Goal: Transaction & Acquisition: Download file/media

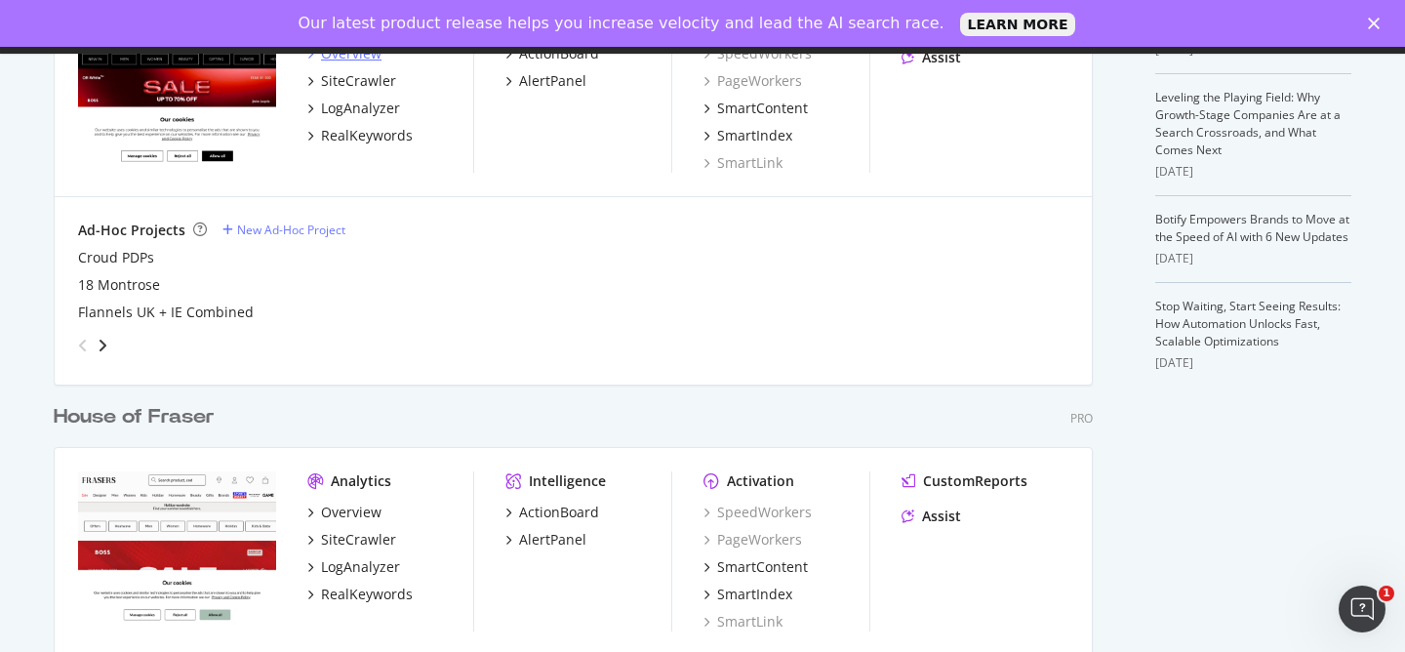
scroll to position [761, 0]
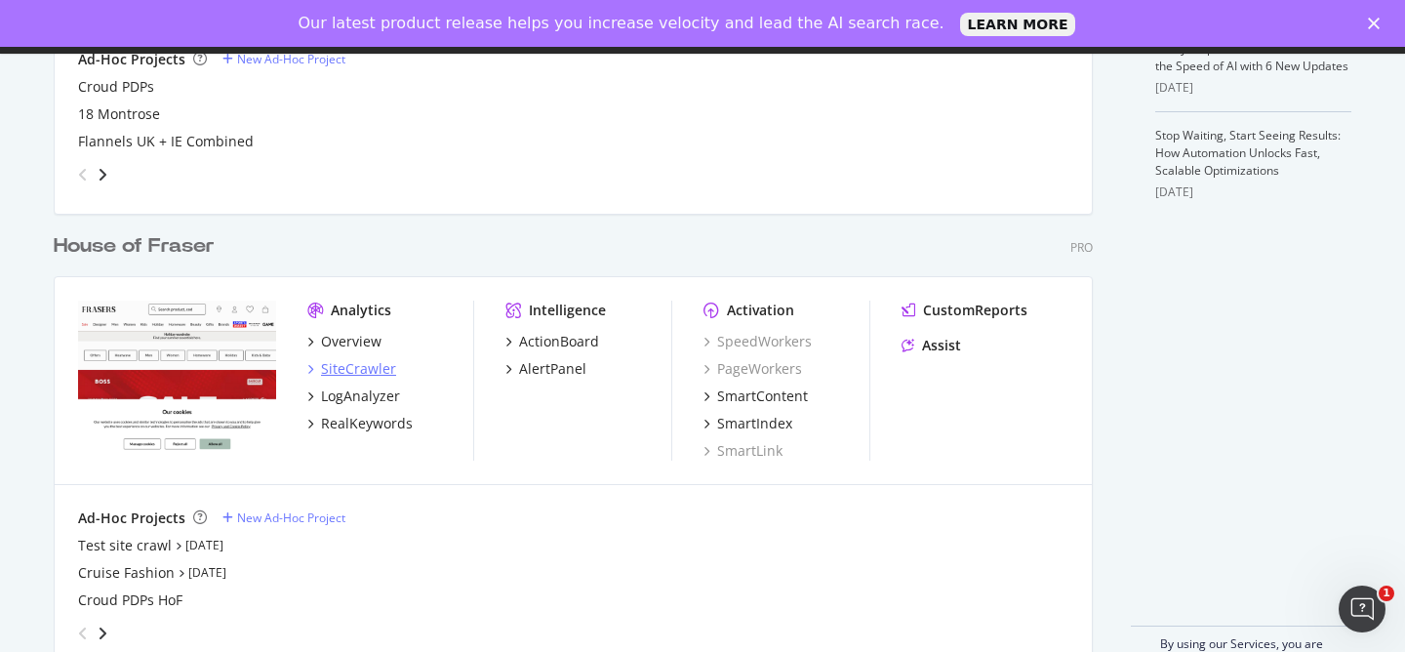
click at [357, 377] on div "SiteCrawler" at bounding box center [358, 369] width 75 height 20
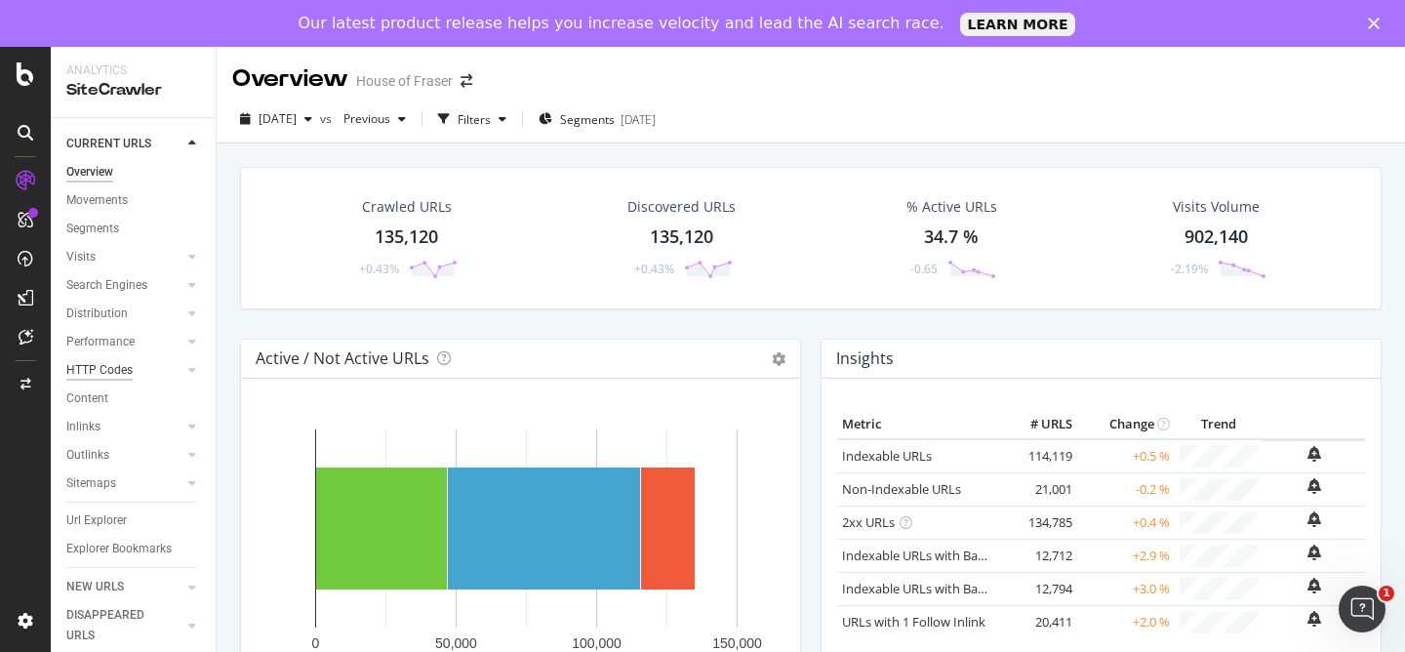
click at [118, 369] on div "HTTP Codes" at bounding box center [99, 370] width 66 height 20
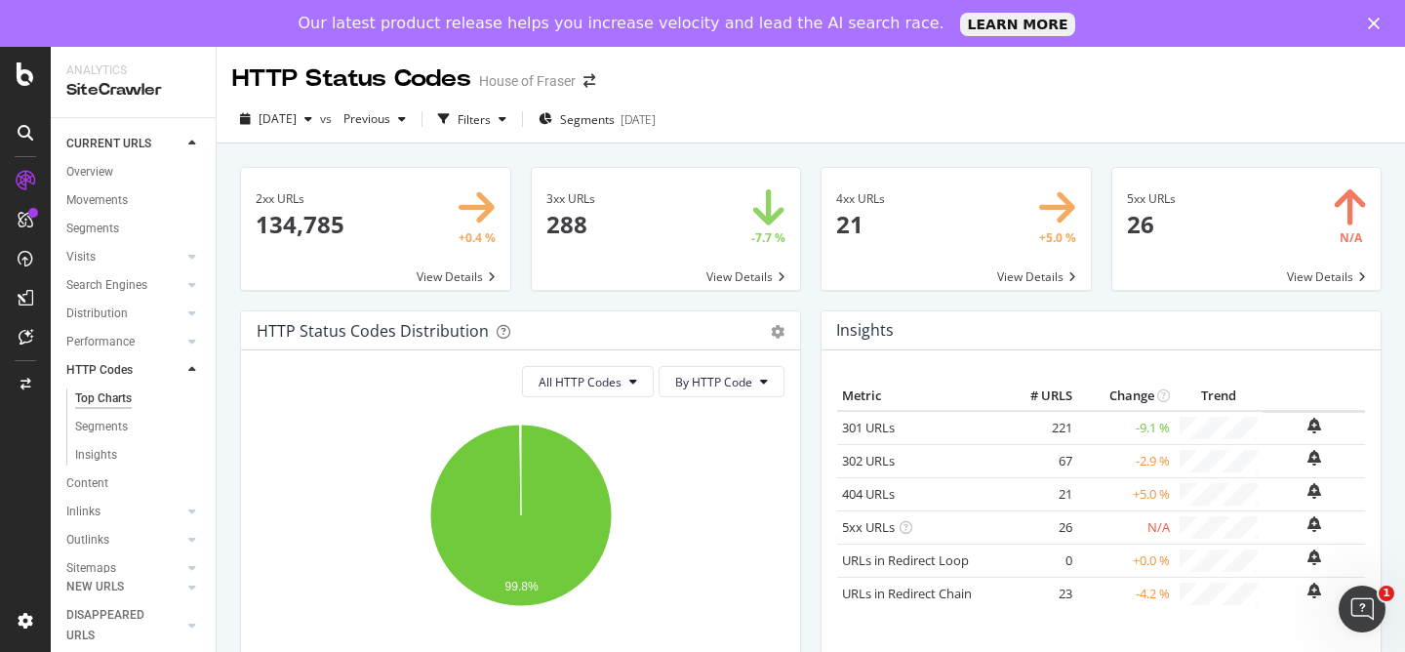
click at [897, 217] on span at bounding box center [956, 229] width 269 height 122
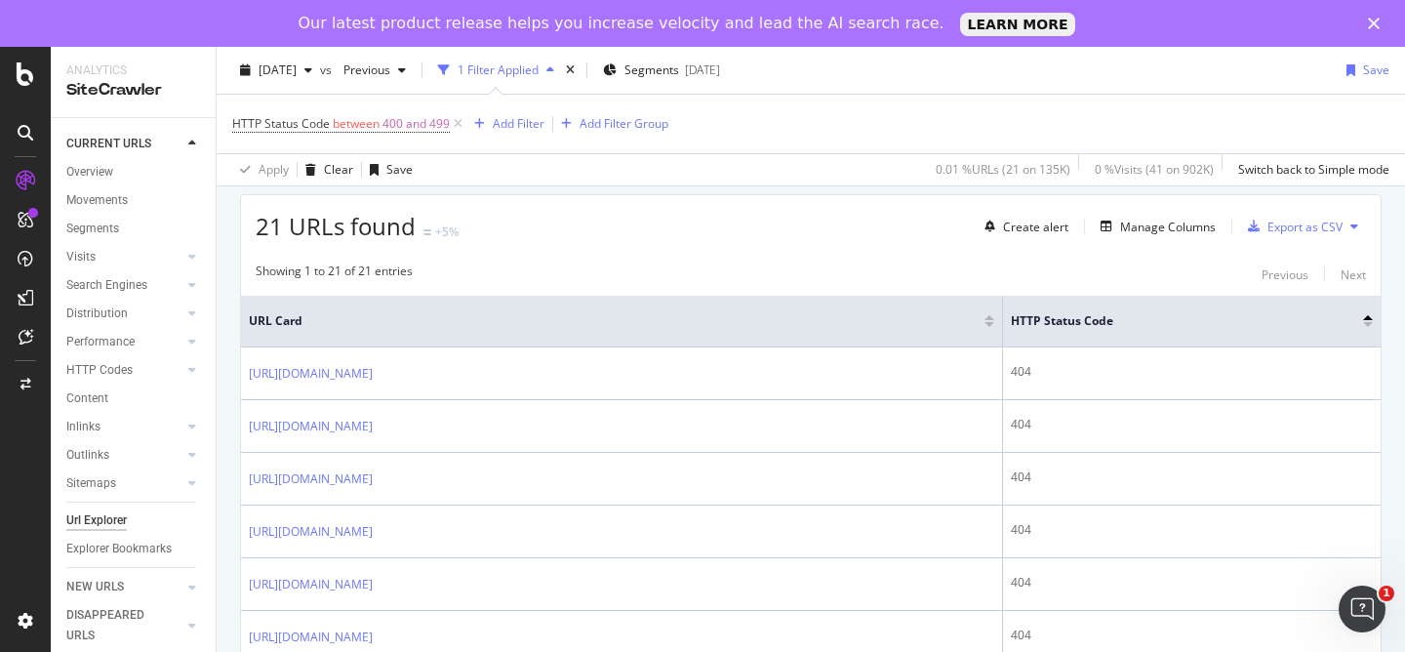
scroll to position [345, 0]
click at [1163, 221] on div "Manage Columns" at bounding box center [1168, 222] width 96 height 17
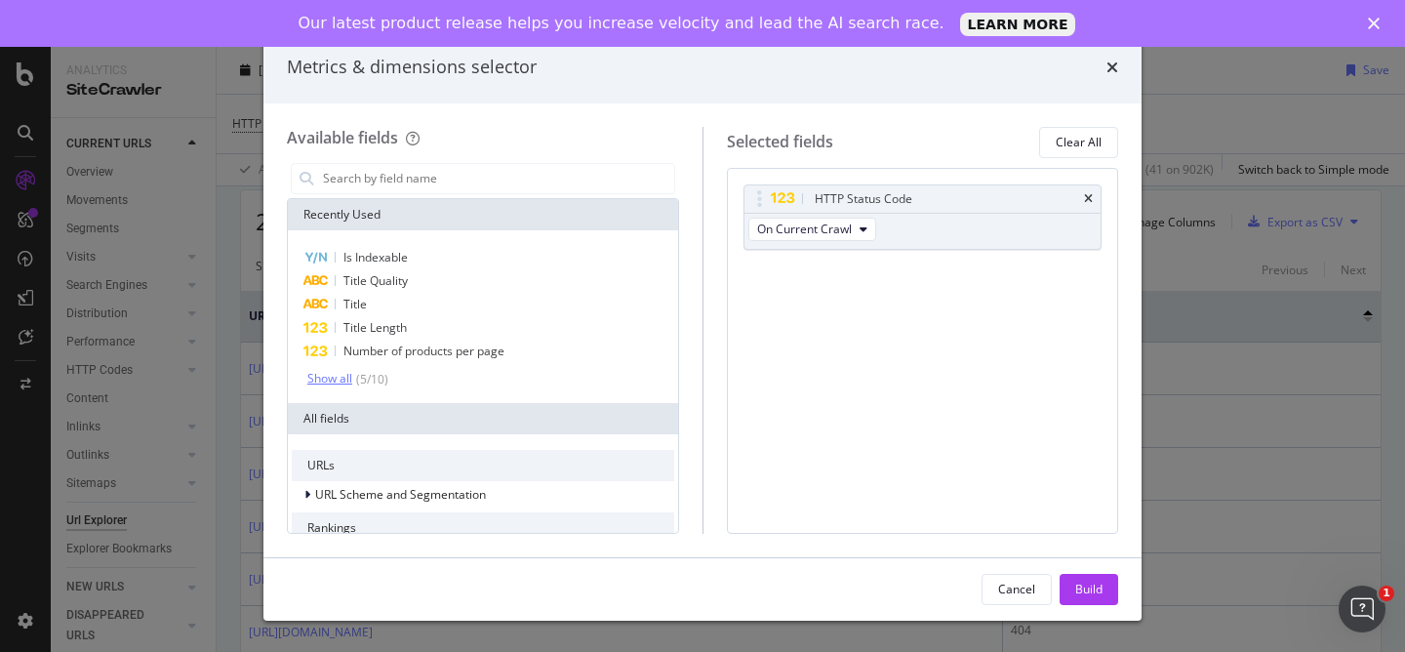
click at [323, 375] on div "Show all" at bounding box center [329, 379] width 45 height 14
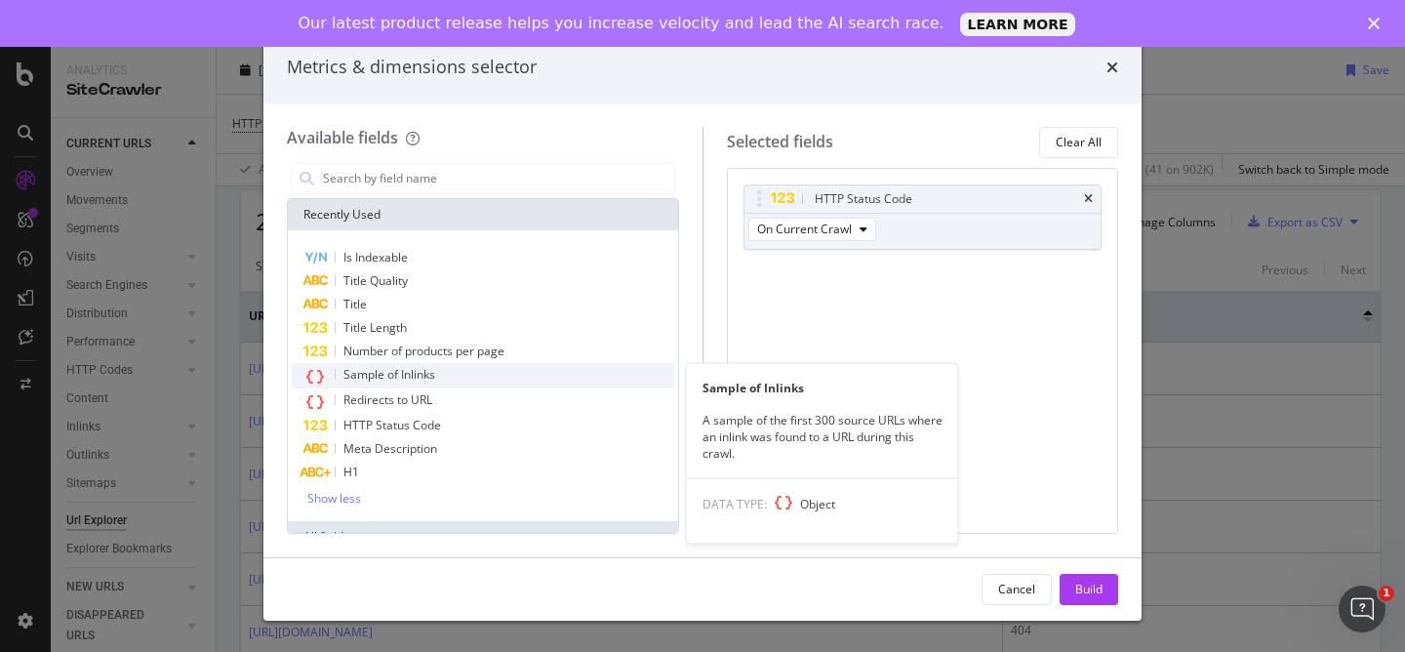
click at [381, 376] on span "Sample of Inlinks" at bounding box center [389, 374] width 92 height 17
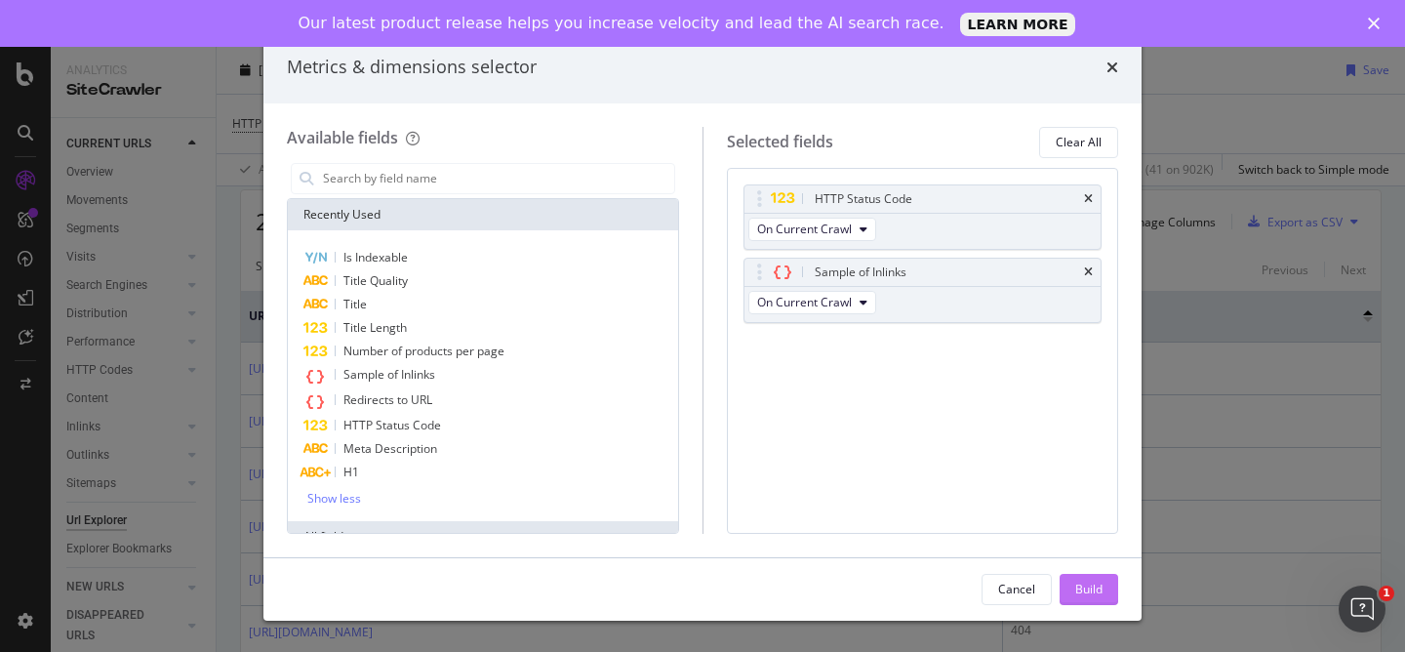
click at [1083, 592] on div "Build" at bounding box center [1088, 589] width 27 height 17
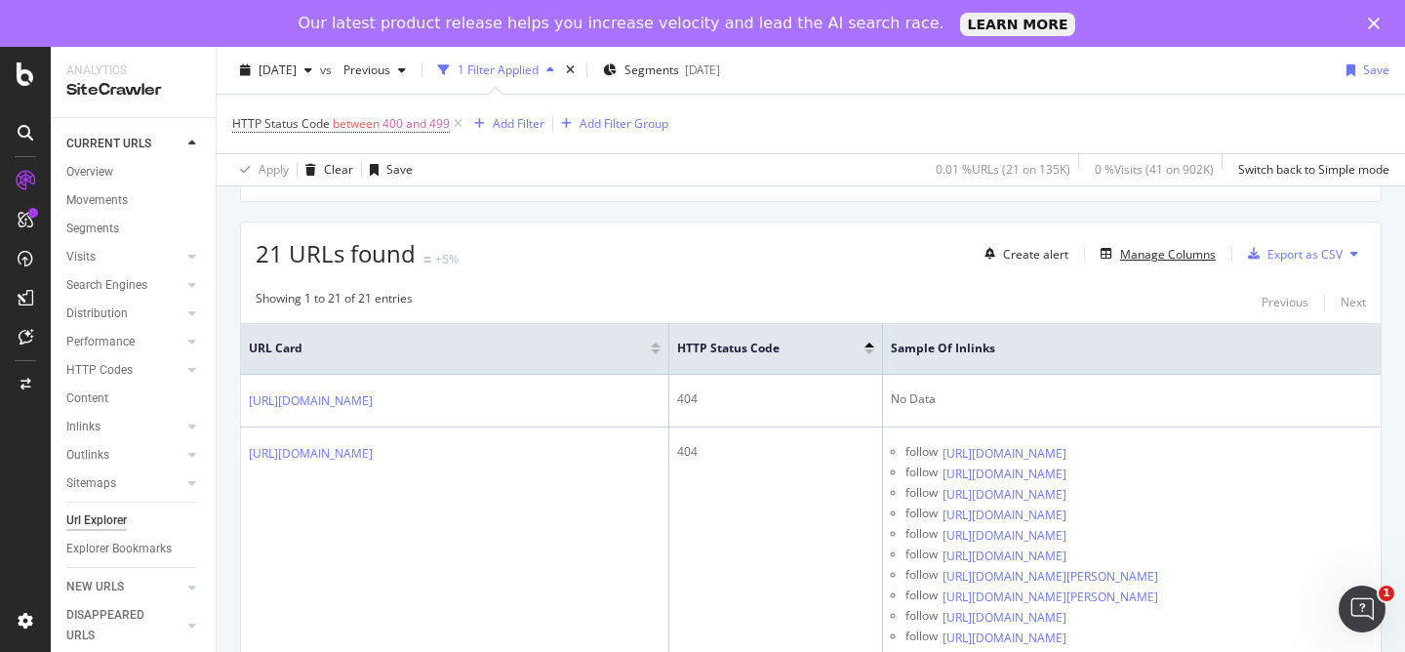
scroll to position [278, 0]
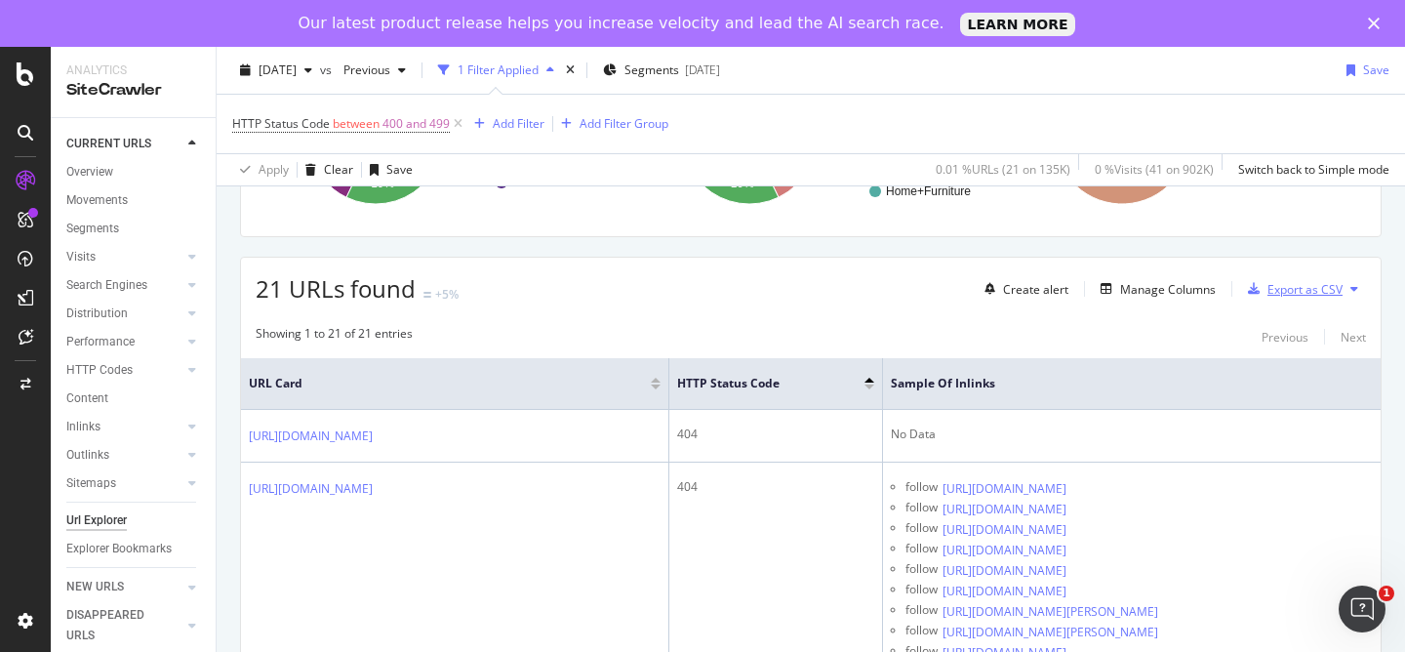
click at [1322, 294] on div "Export as CSV" at bounding box center [1305, 289] width 75 height 17
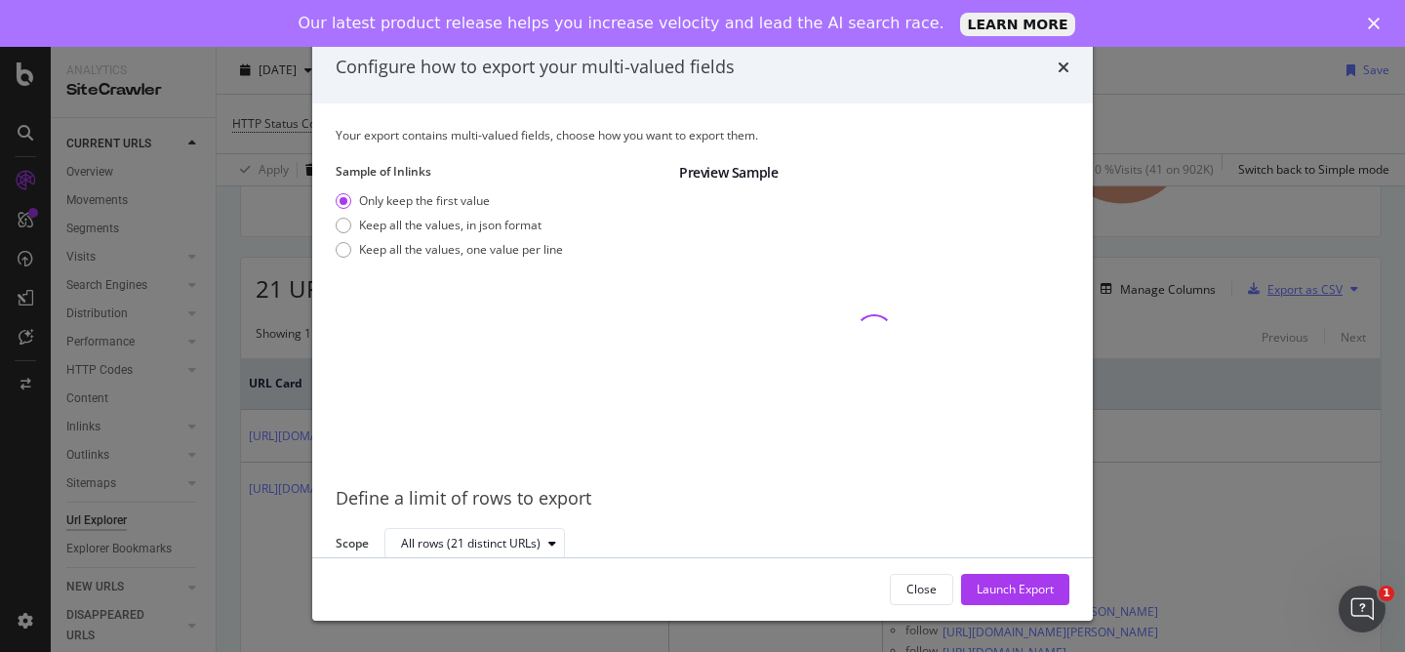
scroll to position [2, 0]
click at [412, 235] on div "Only keep the first value Keep all the values, in json format Keep all the valu…" at bounding box center [449, 226] width 227 height 73
click at [419, 250] on div "Keep all the values, one value per line" at bounding box center [461, 247] width 204 height 17
click at [1020, 602] on div "Launch Export" at bounding box center [1015, 589] width 77 height 29
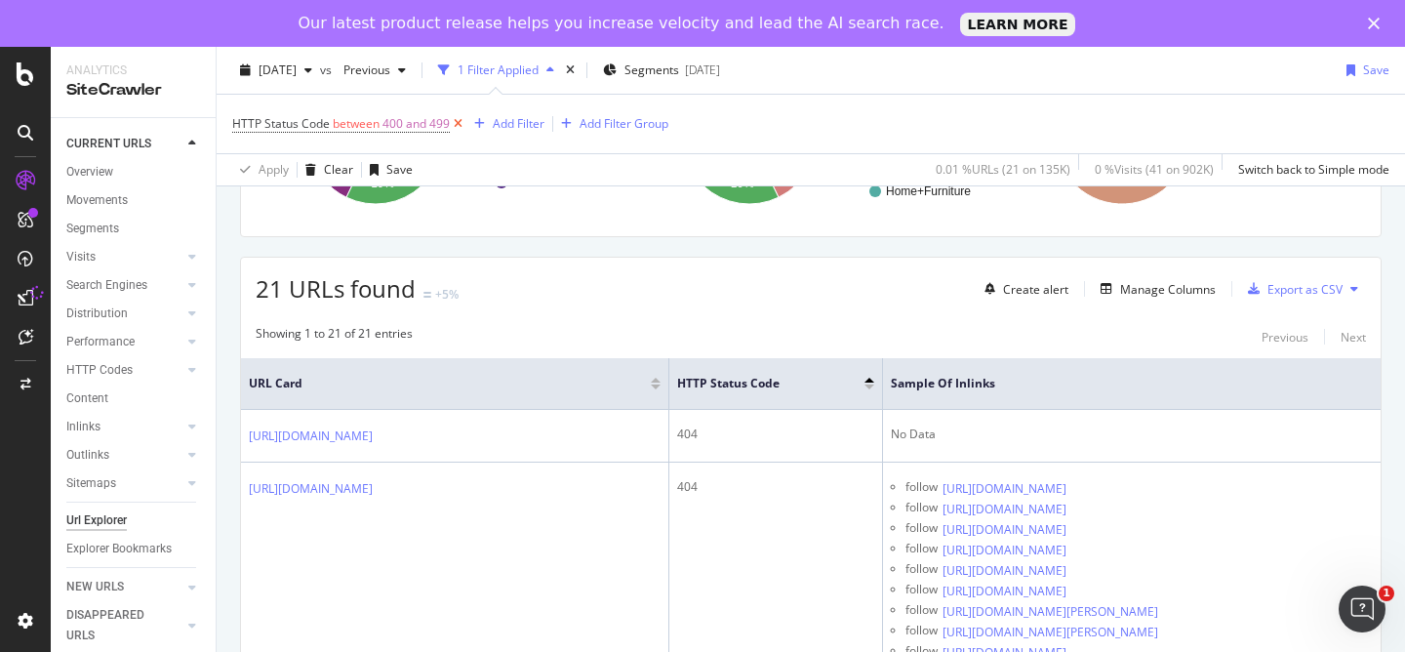
click at [462, 125] on icon at bounding box center [458, 124] width 17 height 20
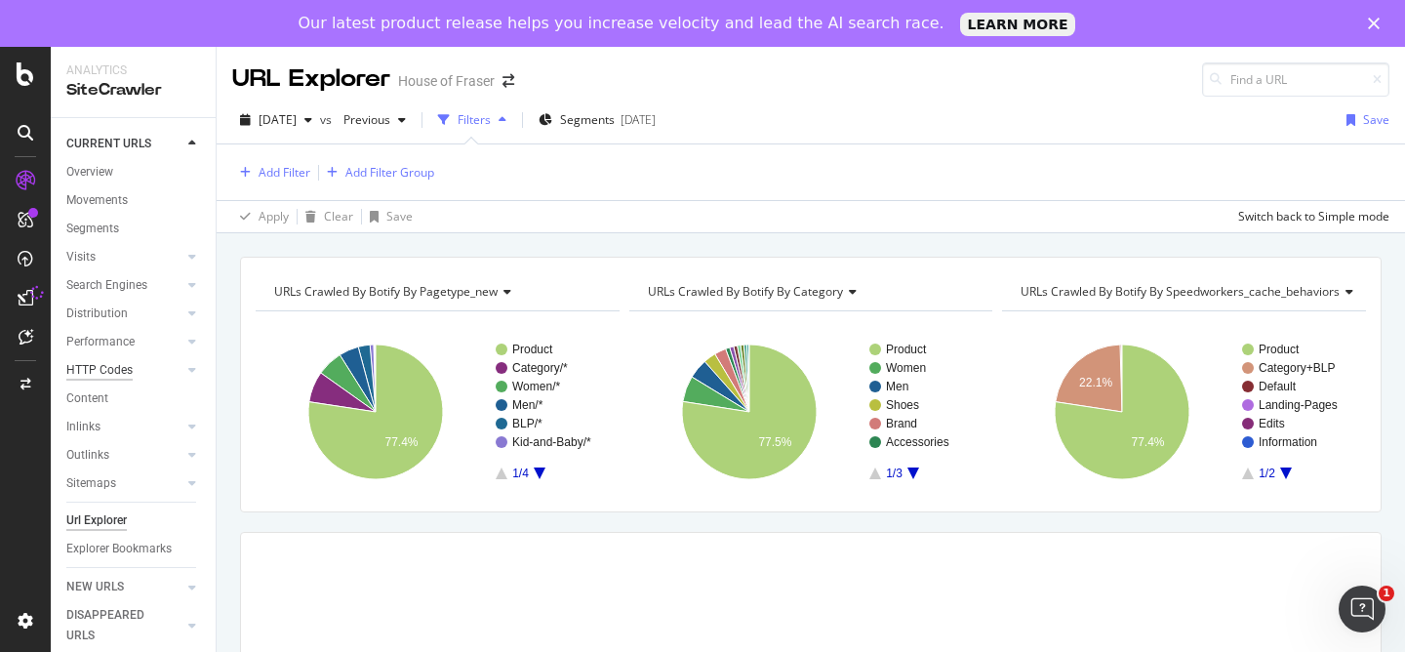
click at [107, 364] on div "HTTP Codes" at bounding box center [99, 370] width 66 height 20
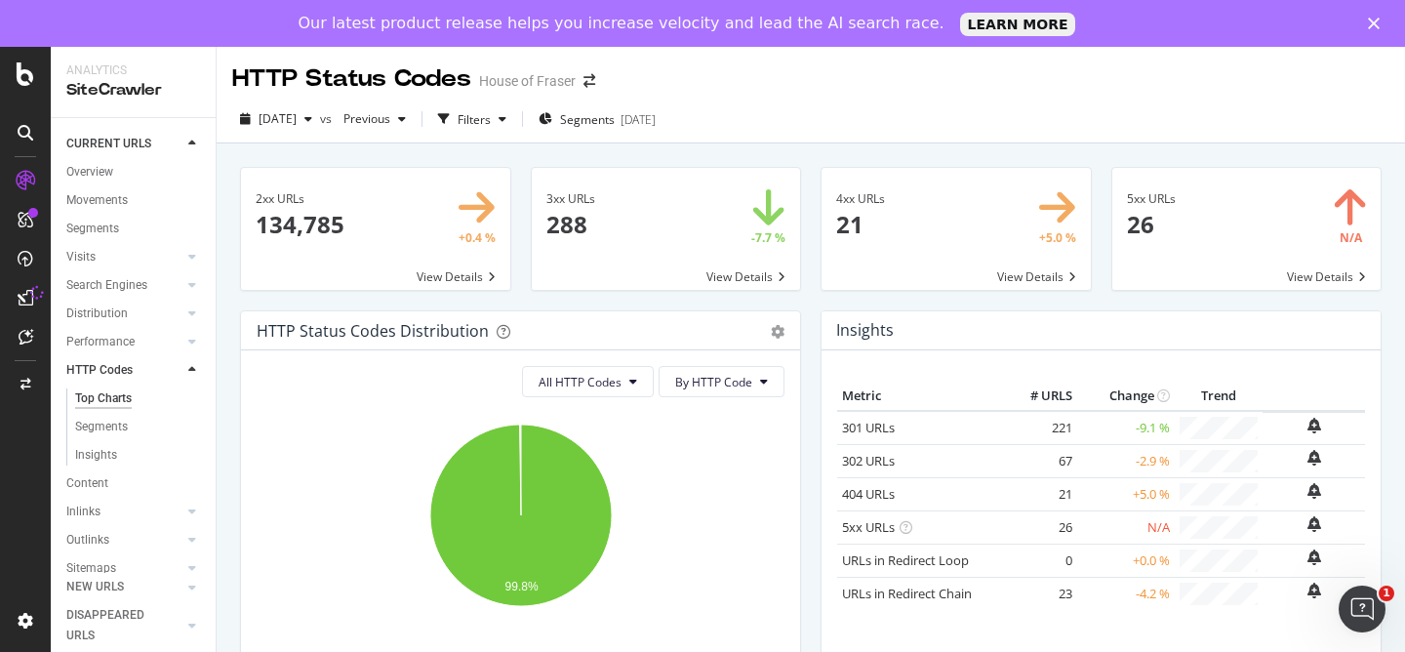
click at [728, 214] on span at bounding box center [666, 229] width 269 height 122
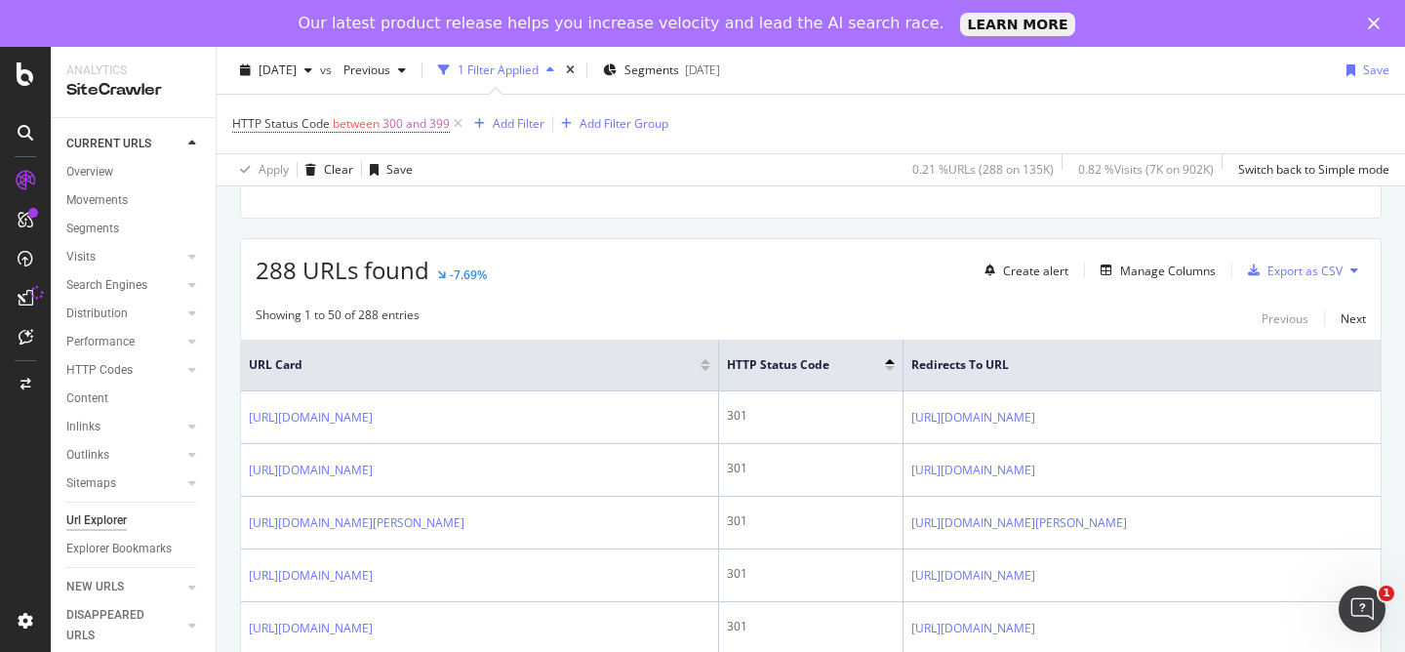
scroll to position [303, 0]
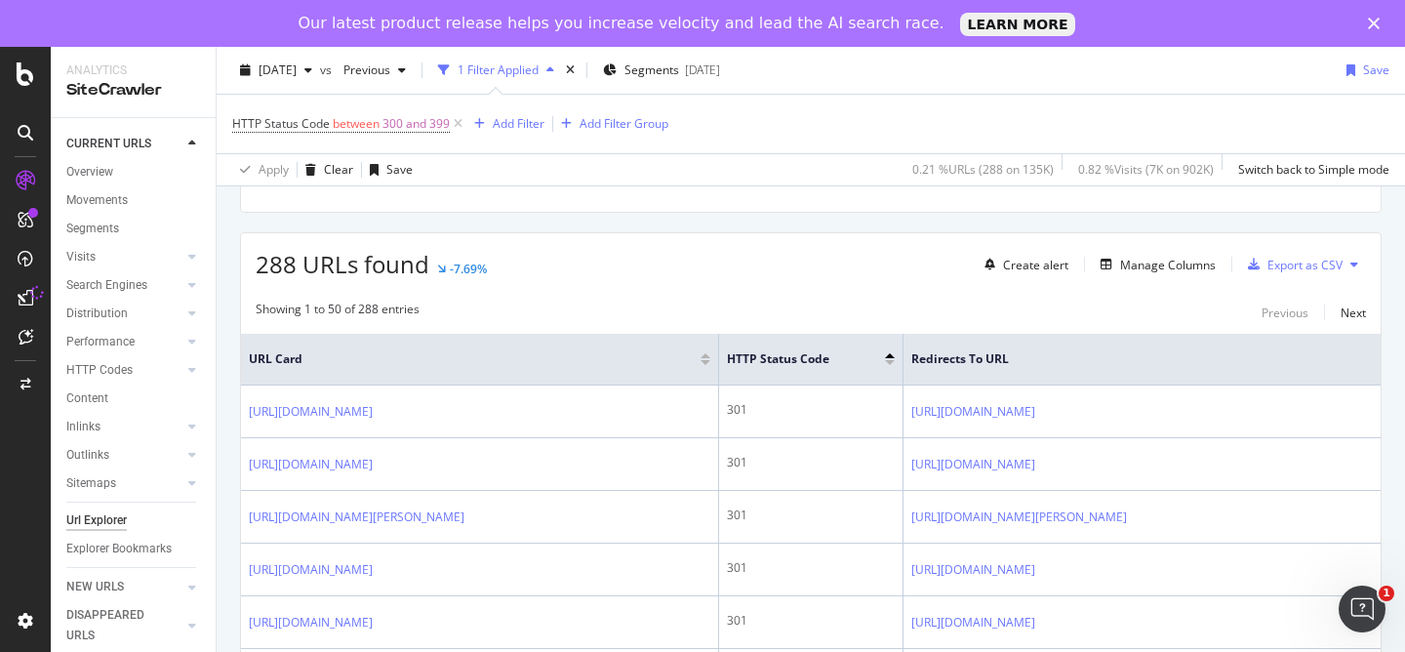
click at [1170, 250] on div "Create alert Manage Columns Export as CSV" at bounding box center [1171, 264] width 389 height 33
click at [1173, 265] on div "Manage Columns" at bounding box center [1168, 265] width 96 height 17
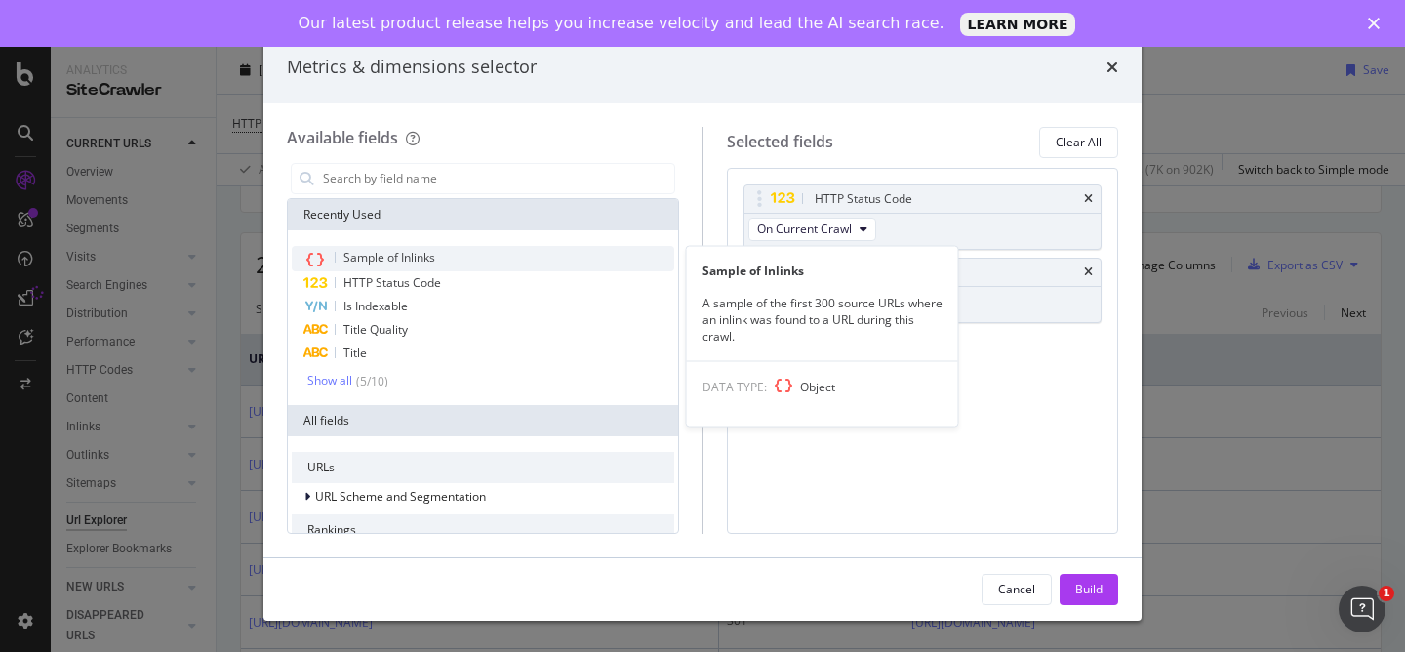
click at [504, 257] on div "Sample of Inlinks" at bounding box center [483, 258] width 383 height 25
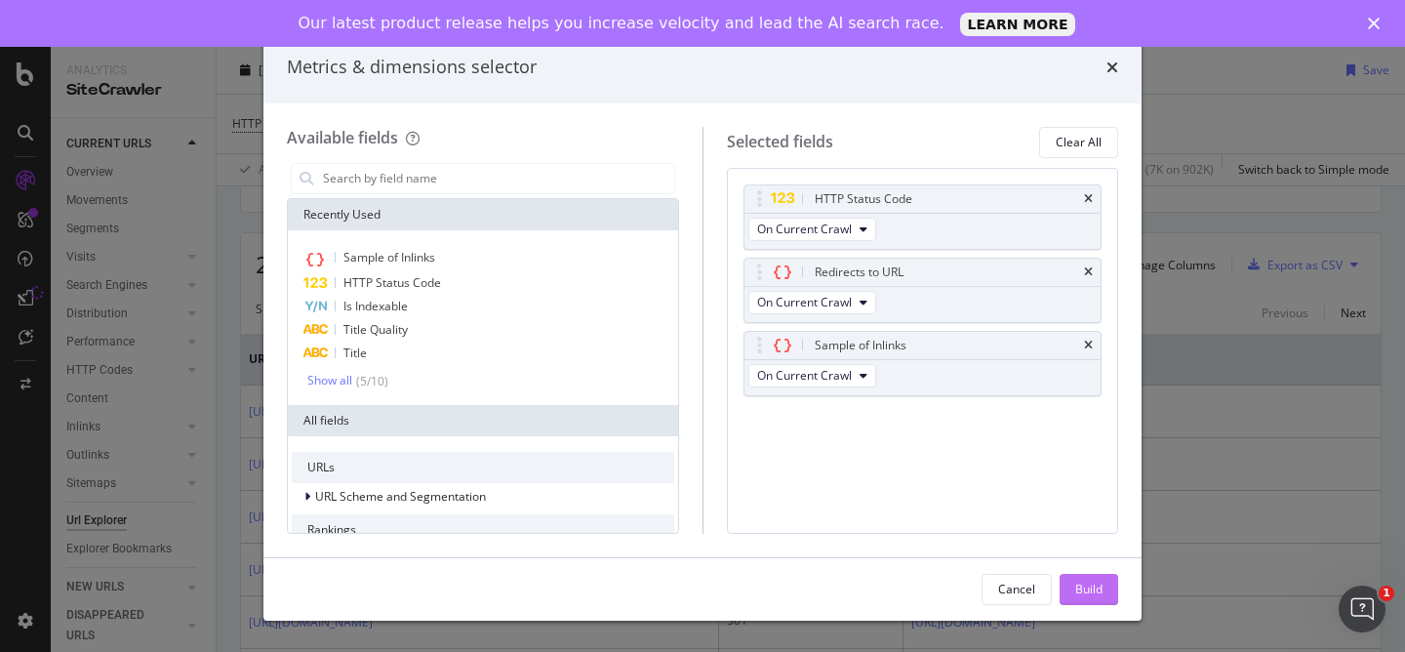
click at [1098, 589] on div "Build" at bounding box center [1088, 589] width 27 height 17
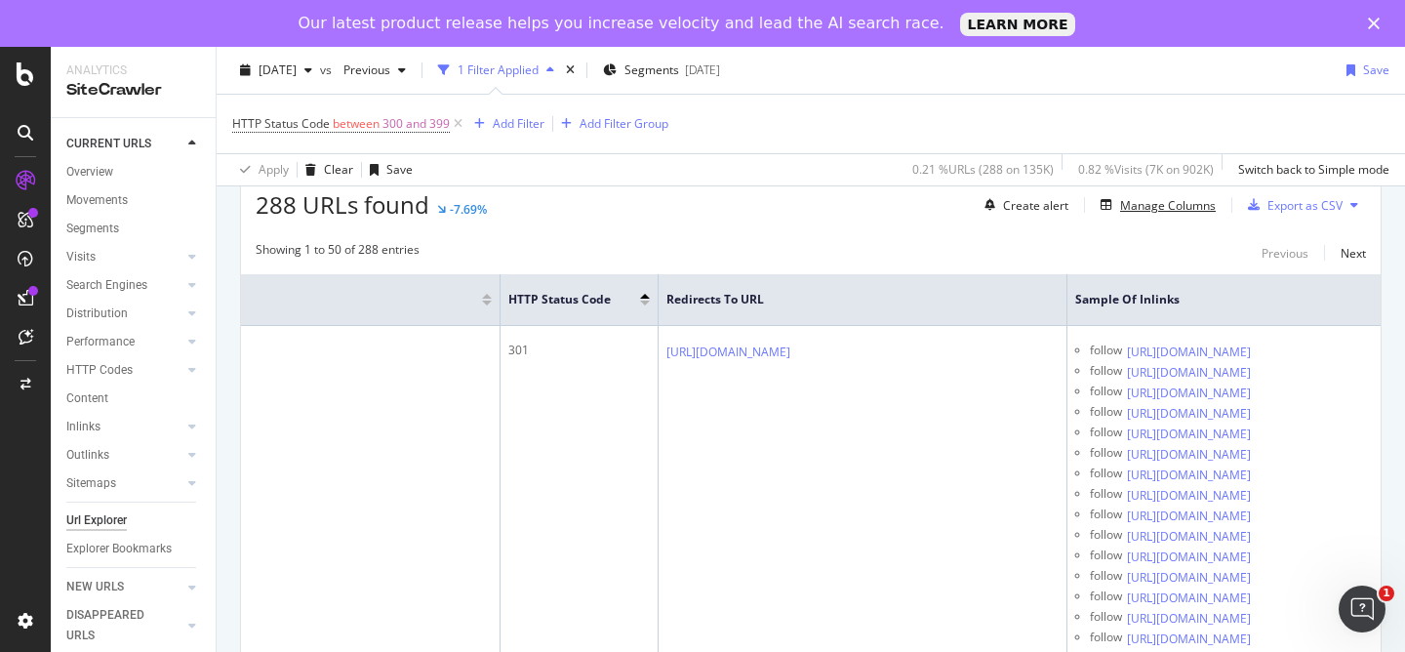
scroll to position [0, 481]
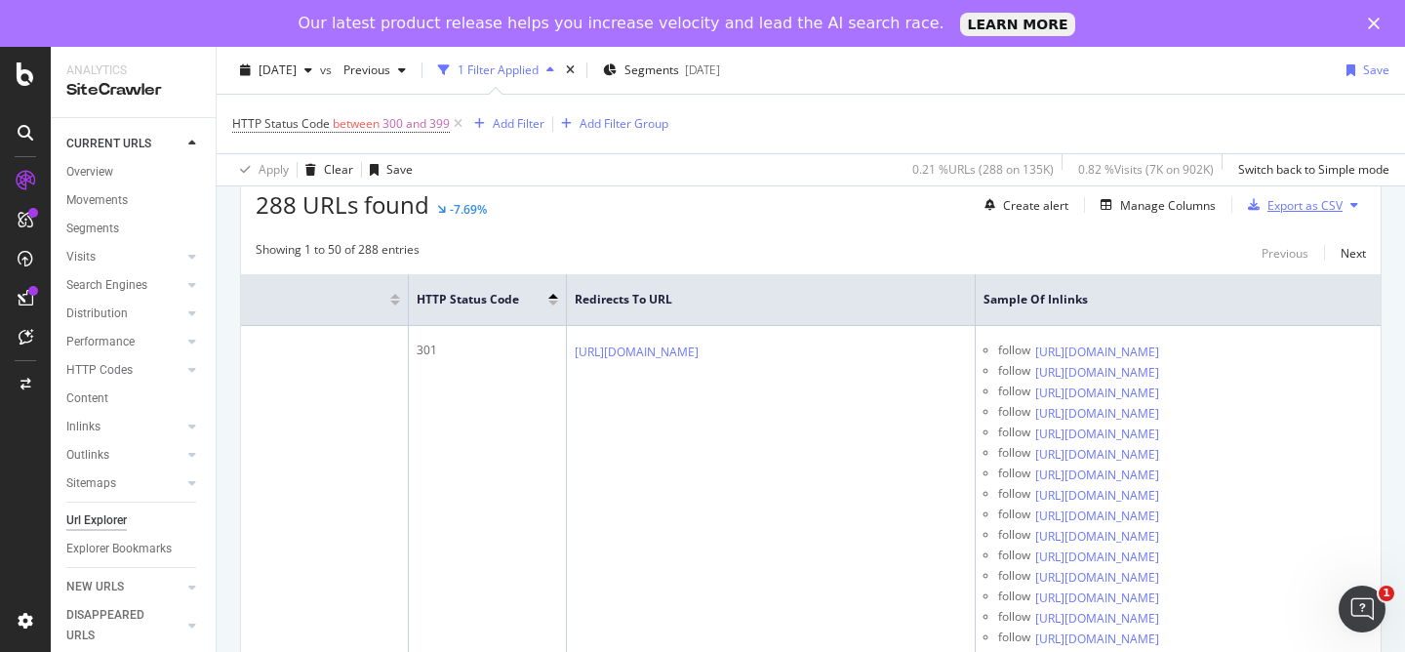
click at [1333, 210] on div "Export as CSV" at bounding box center [1305, 205] width 75 height 17
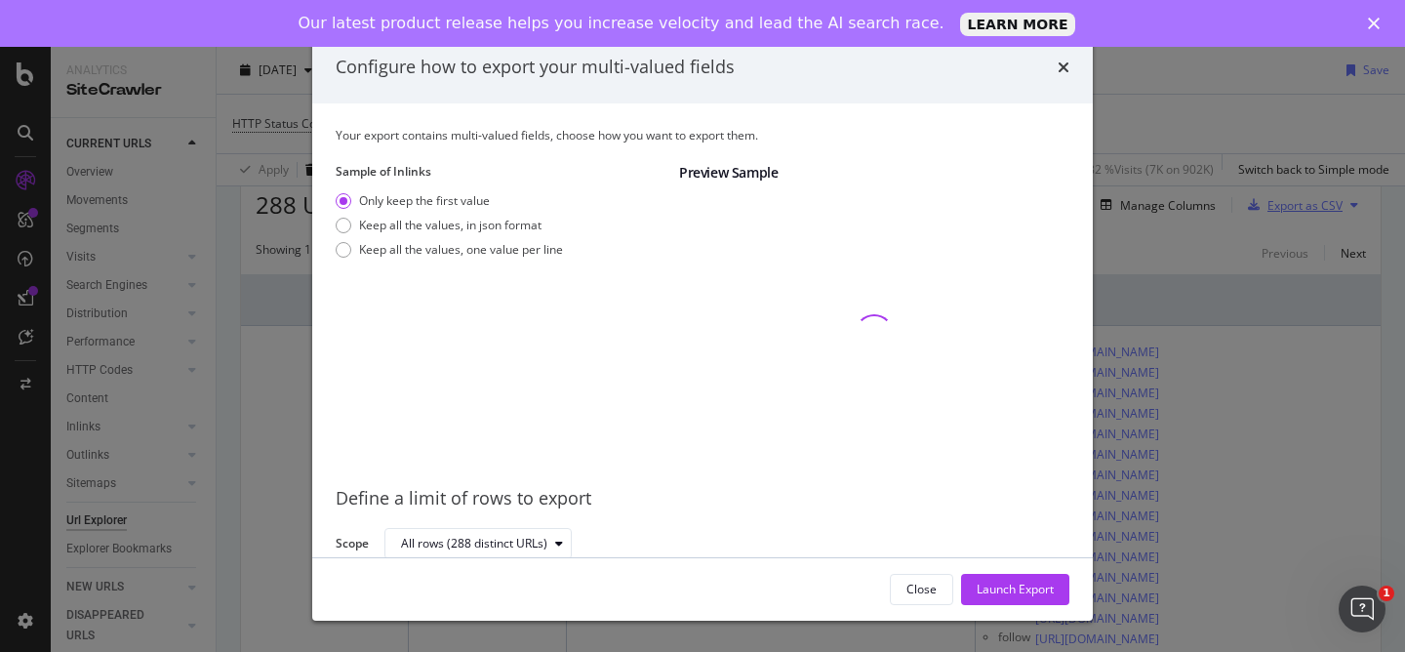
scroll to position [2, 0]
click at [527, 246] on div "Keep all the values, one value per line" at bounding box center [461, 247] width 204 height 17
click at [1041, 600] on div "Launch Export" at bounding box center [1015, 589] width 77 height 29
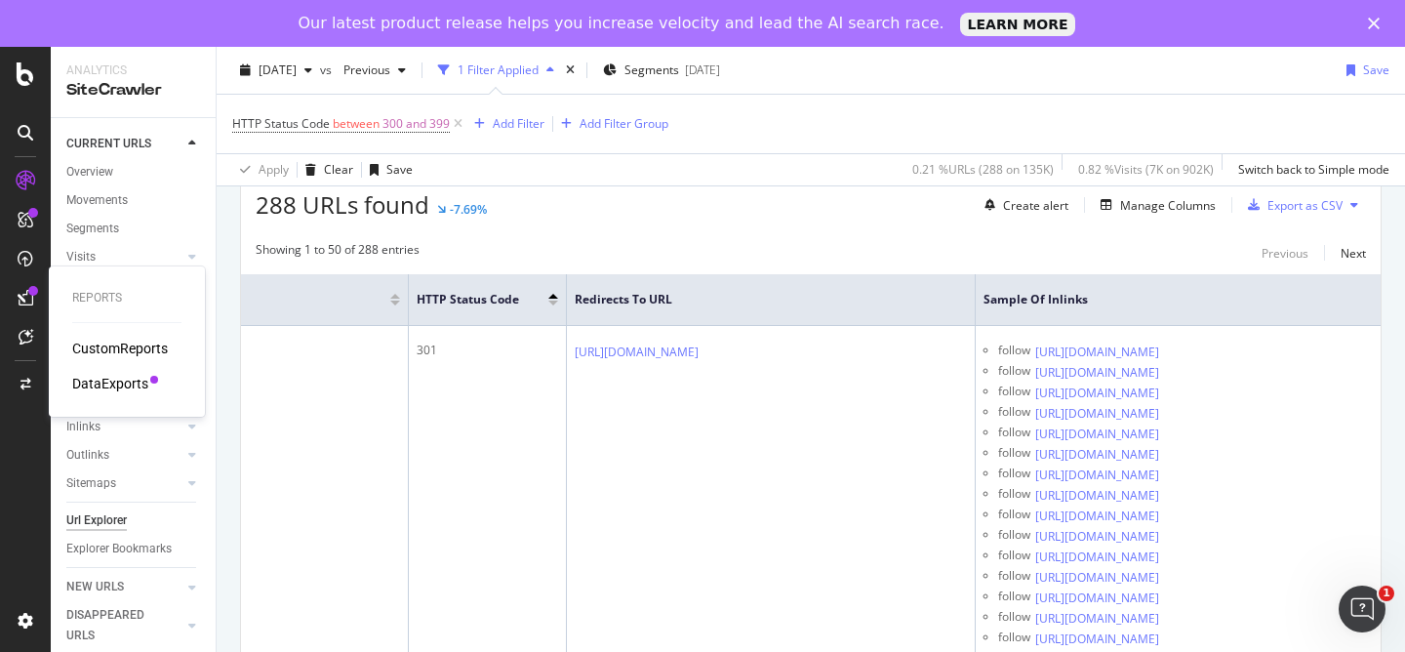
click at [105, 385] on div "DataExports" at bounding box center [110, 384] width 76 height 20
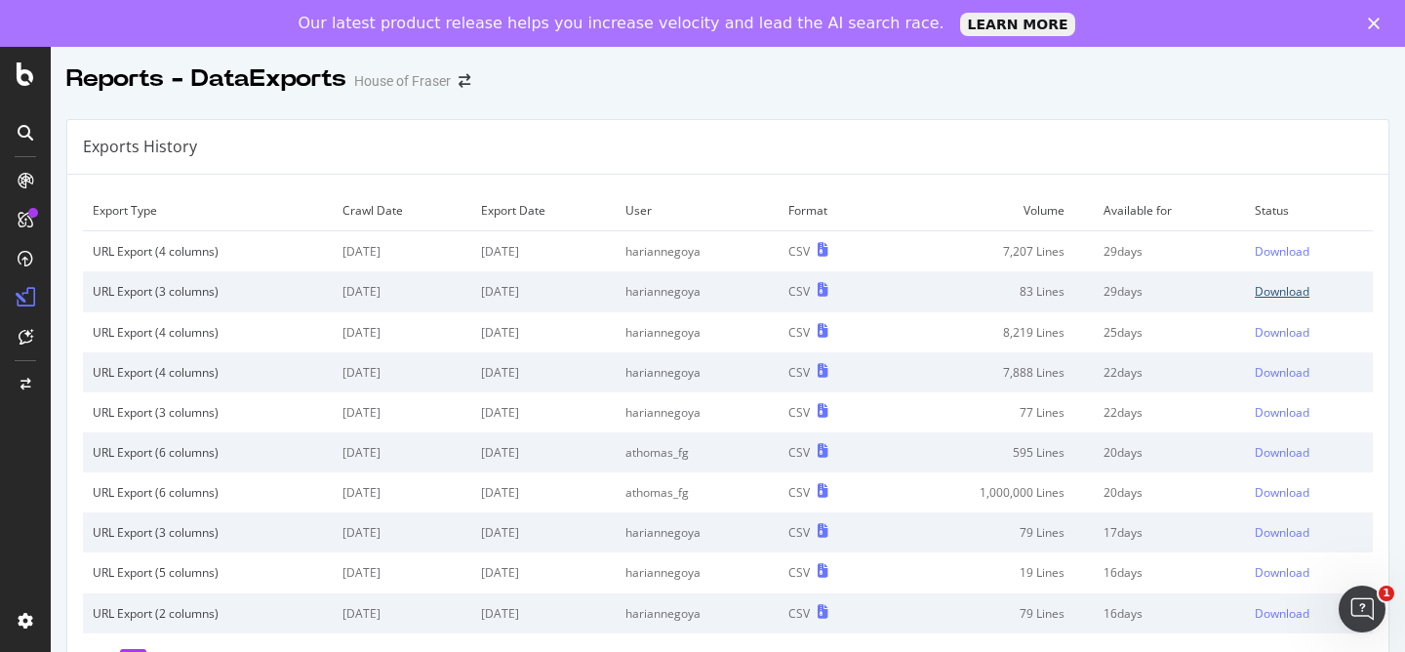
click at [1315, 292] on link "Download" at bounding box center [1309, 291] width 108 height 17
click at [1272, 252] on div "Download" at bounding box center [1282, 251] width 55 height 17
